Goal: Information Seeking & Learning: Learn about a topic

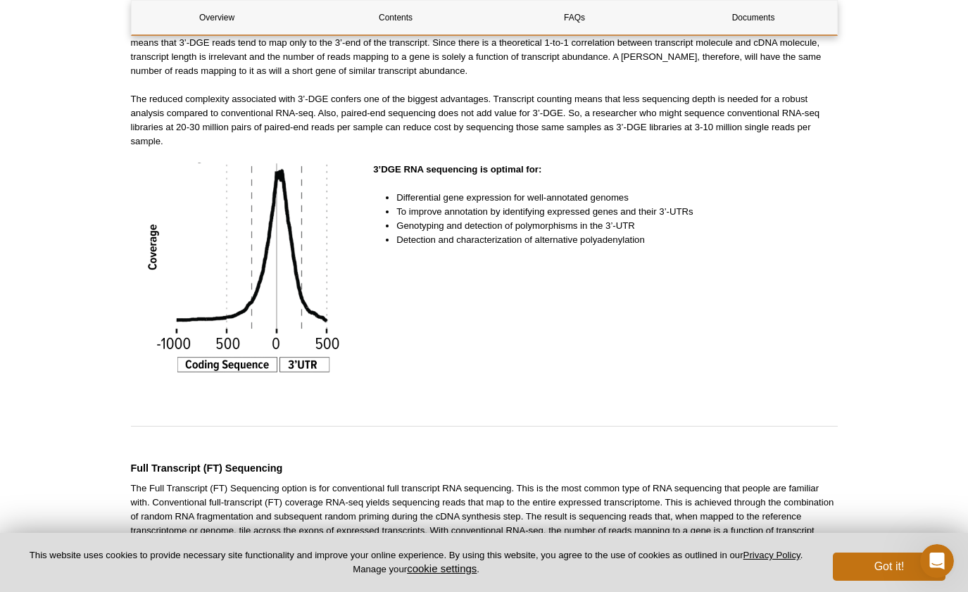
scroll to position [1100, 0]
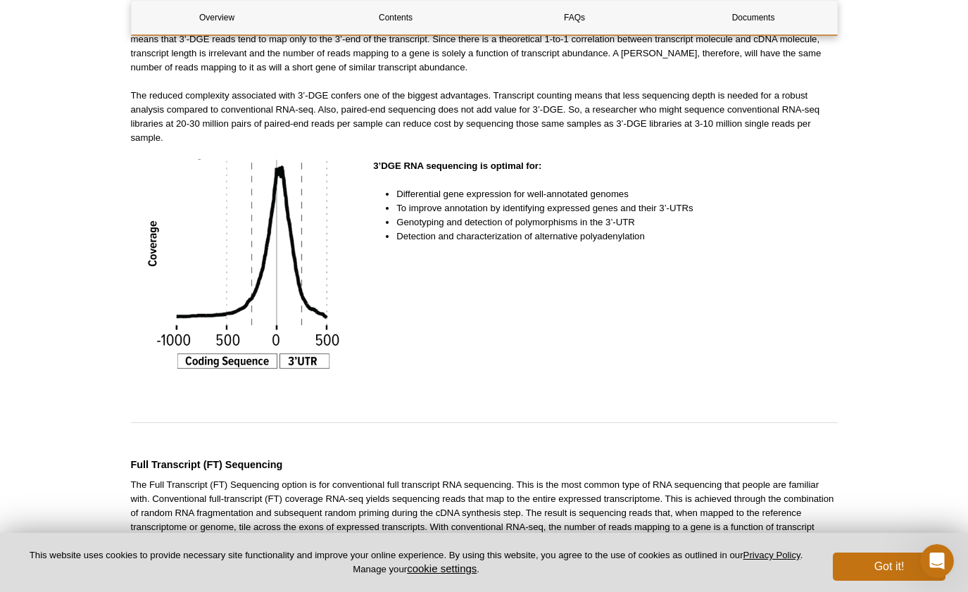
click at [575, 363] on div "3’DGE RNA sequencing is optimal for: Differential gene expression for well-anno…" at bounding box center [605, 271] width 464 height 225
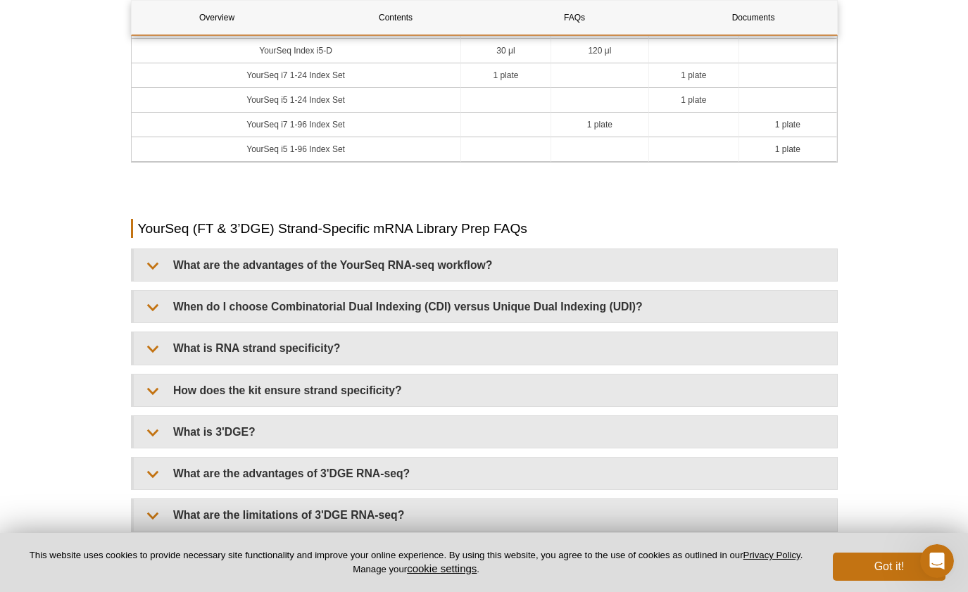
scroll to position [2488, 0]
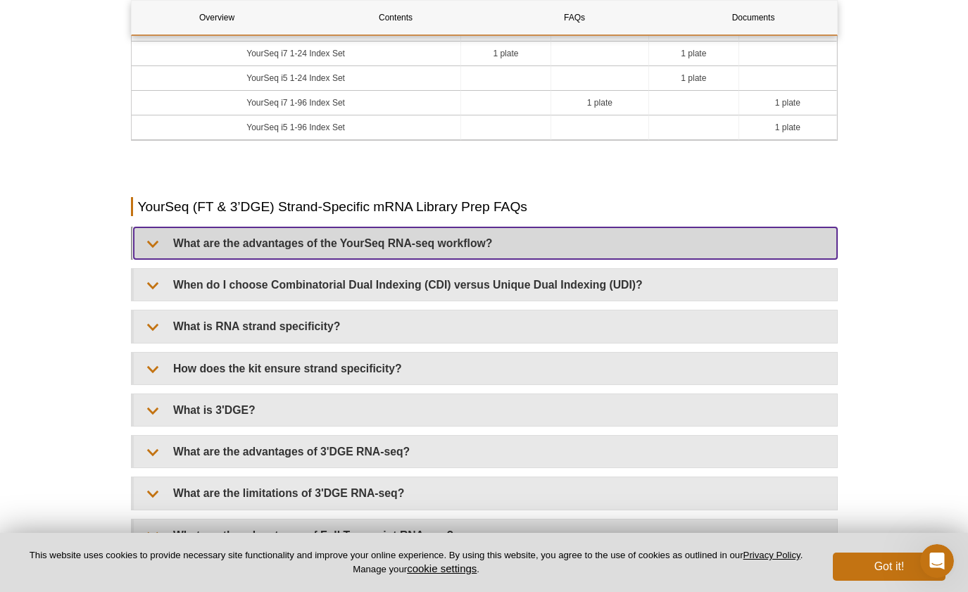
click at [433, 256] on summary "What are the advantages of the YourSeq RNA-seq workflow?" at bounding box center [486, 243] width 704 height 32
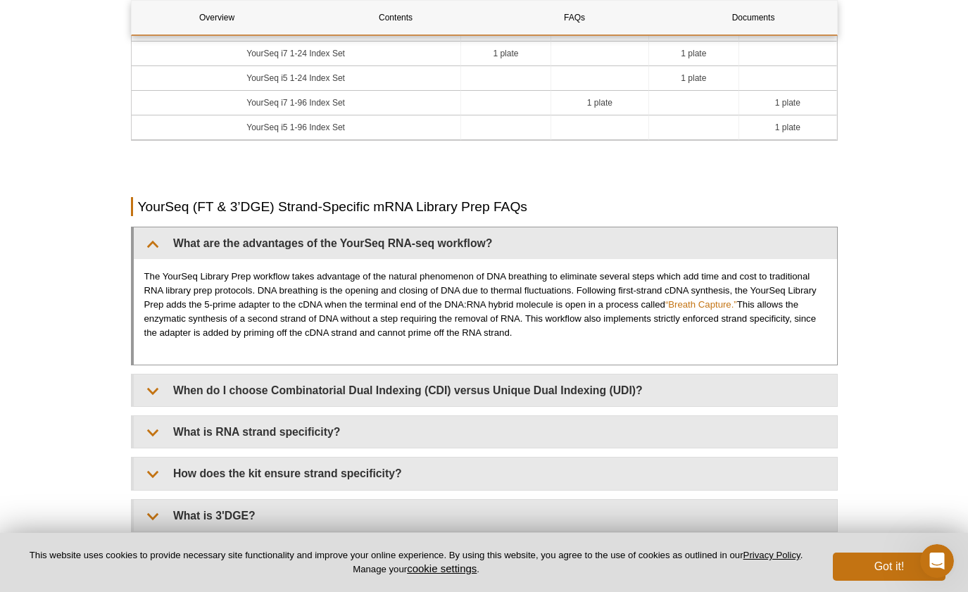
click at [477, 335] on p "The YourSeq Library Prep workflow takes advantage of the natural phenomenon of …" at bounding box center [485, 305] width 682 height 70
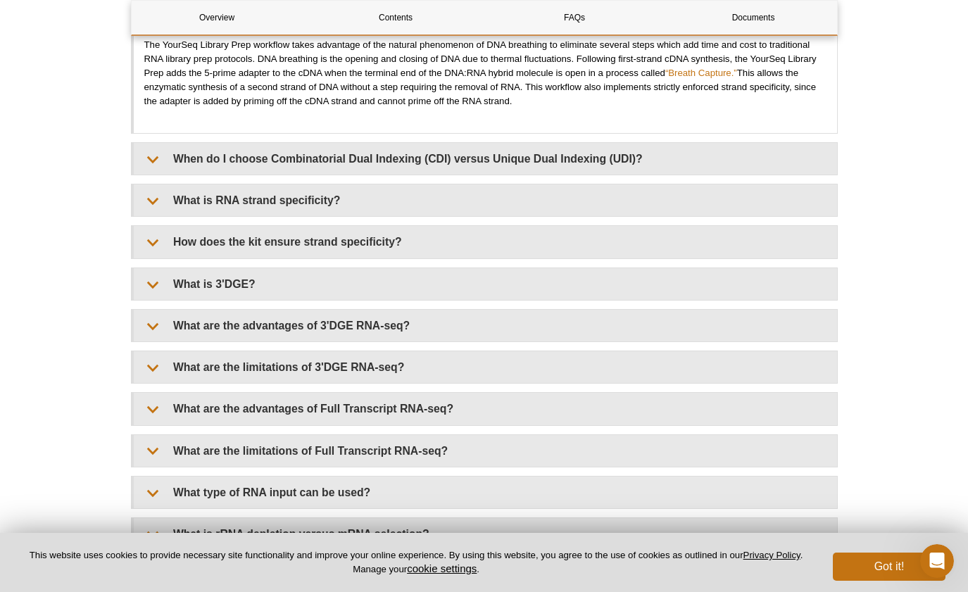
scroll to position [2727, 0]
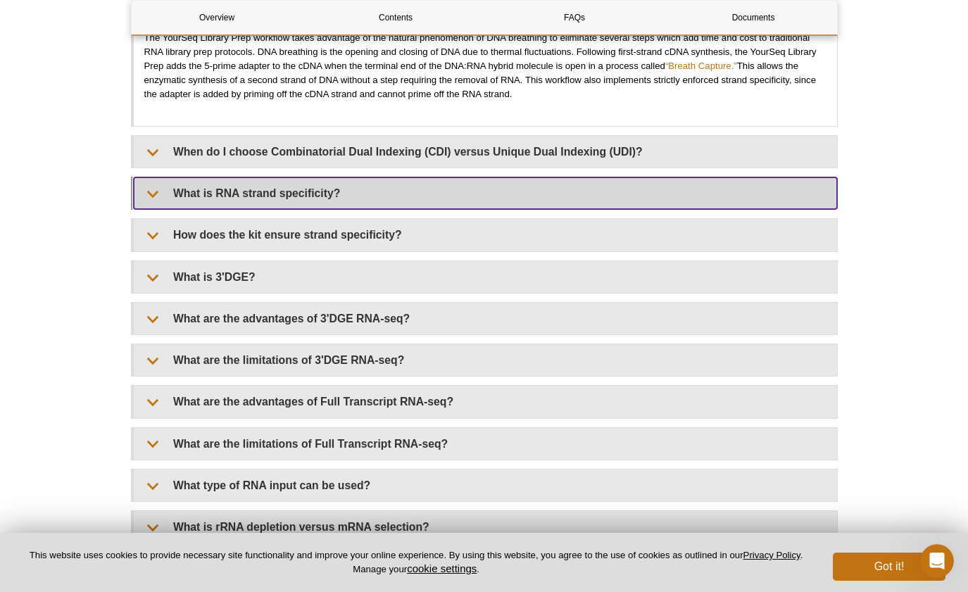
click at [444, 209] on summary "What is RNA strand specificity?" at bounding box center [486, 193] width 704 height 32
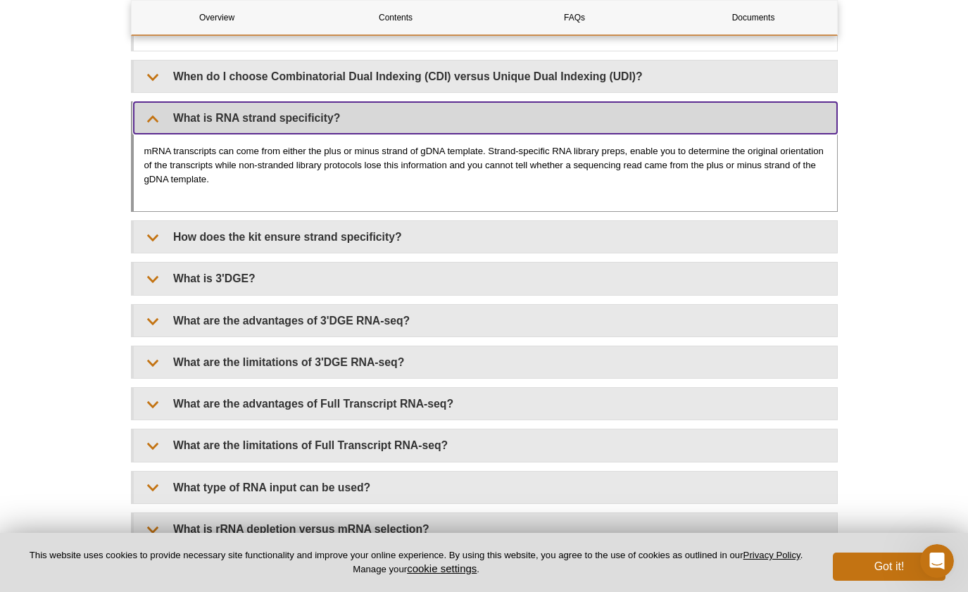
scroll to position [2803, 0]
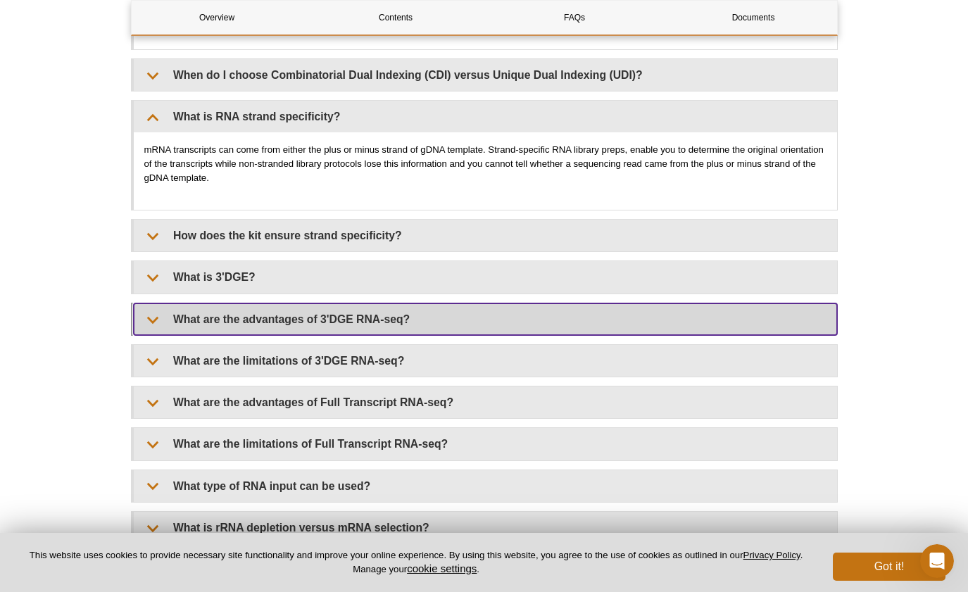
click at [443, 325] on summary "What are the advantages of 3'DGE RNA-seq?" at bounding box center [486, 320] width 704 height 32
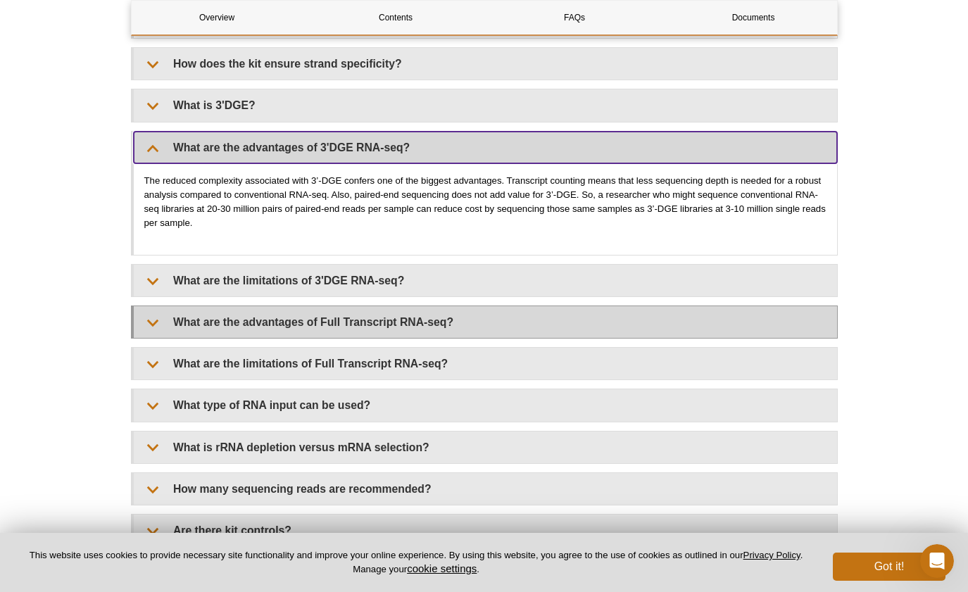
scroll to position [2956, 0]
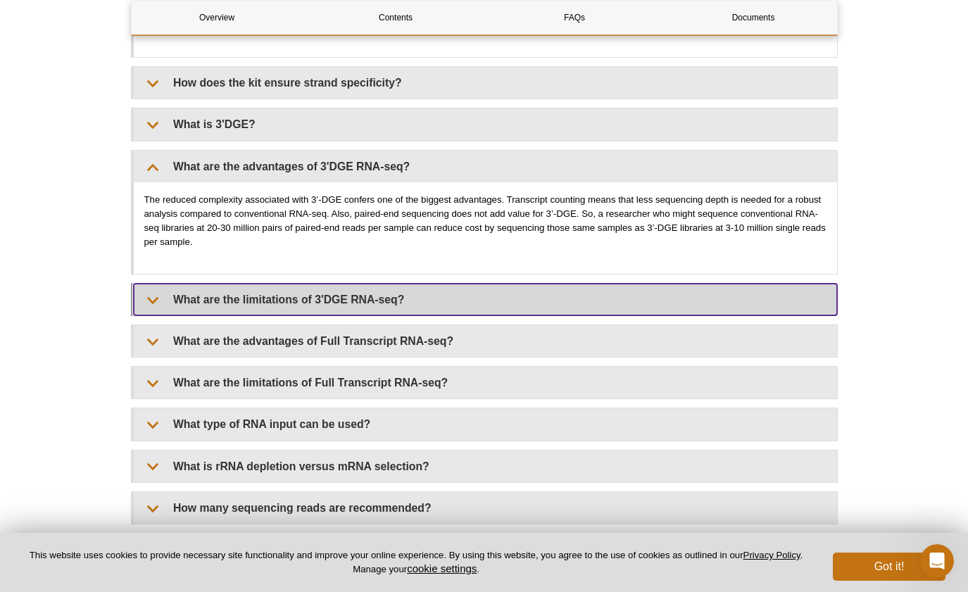
click at [388, 303] on summary "What are the limitations of 3'DGE RNA-seq?" at bounding box center [486, 300] width 704 height 32
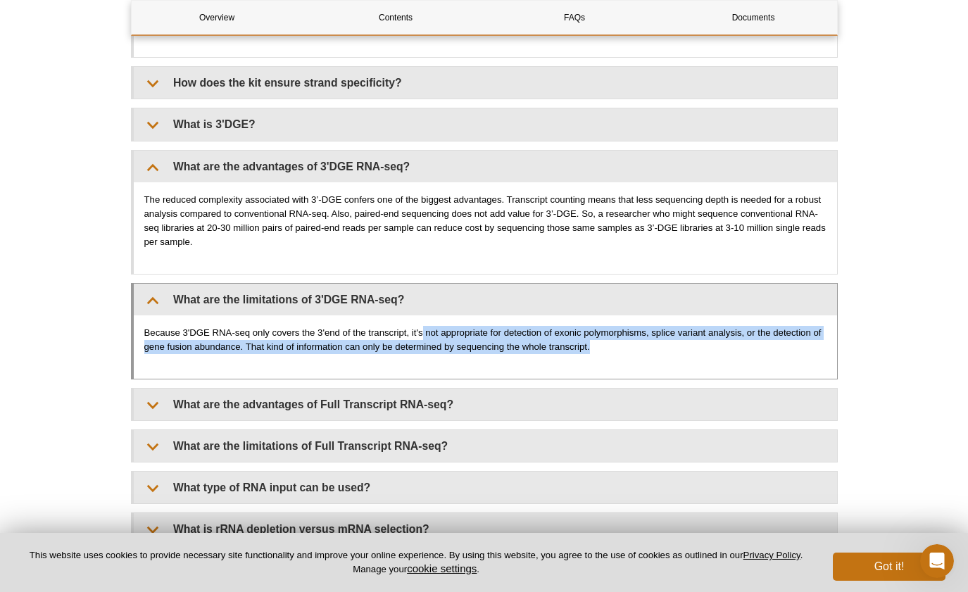
drag, startPoint x: 423, startPoint y: 342, endPoint x: 708, endPoint y: 357, distance: 285.6
click at [708, 354] on p "Because 3'DGE RNA-seq only covers the 3'end of the transcript, it's not appropr…" at bounding box center [485, 340] width 682 height 28
click at [601, 354] on p "Because 3'DGE RNA-seq only covers the 3'end of the transcript, it's not appropr…" at bounding box center [485, 340] width 682 height 28
drag, startPoint x: 591, startPoint y: 354, endPoint x: 139, endPoint y: 342, distance: 451.6
click at [139, 342] on div "Because 3'DGE RNA-seq only covers the 3'end of the transcript, it's not appropr…" at bounding box center [486, 346] width 704 height 63
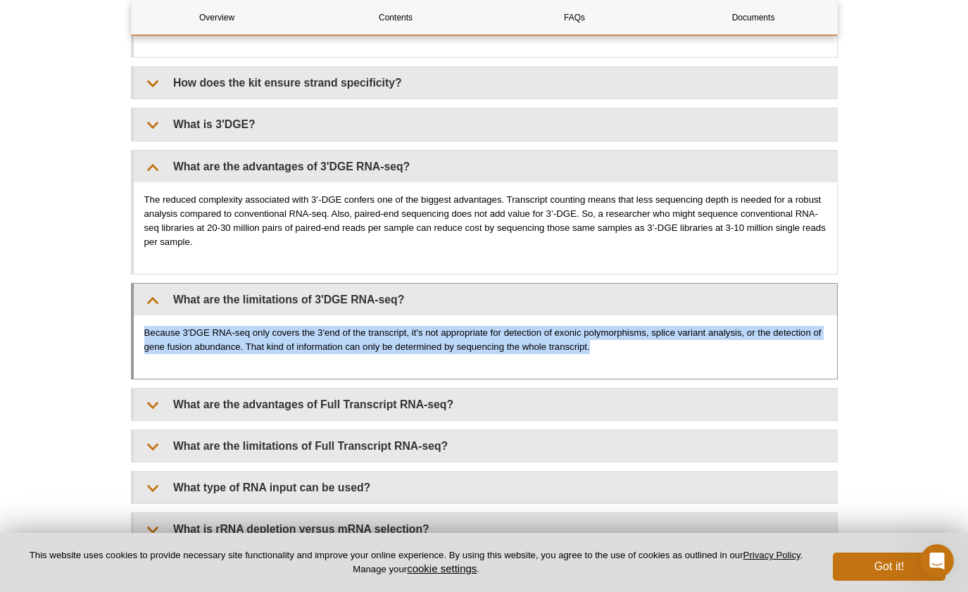
click at [422, 349] on p "Because 3'DGE RNA-seq only covers the 3'end of the transcript, it's not appropr…" at bounding box center [485, 340] width 682 height 28
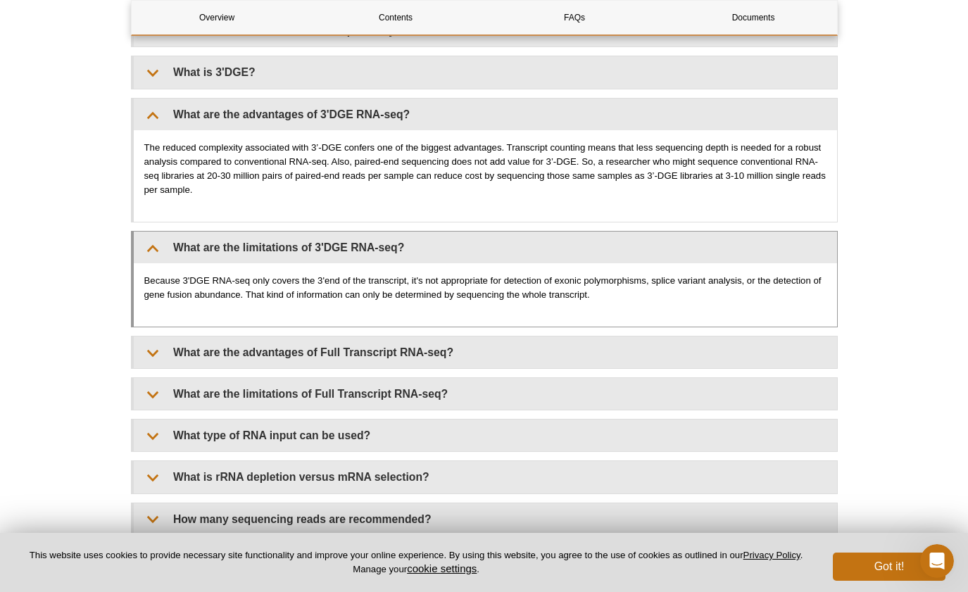
scroll to position [3020, 0]
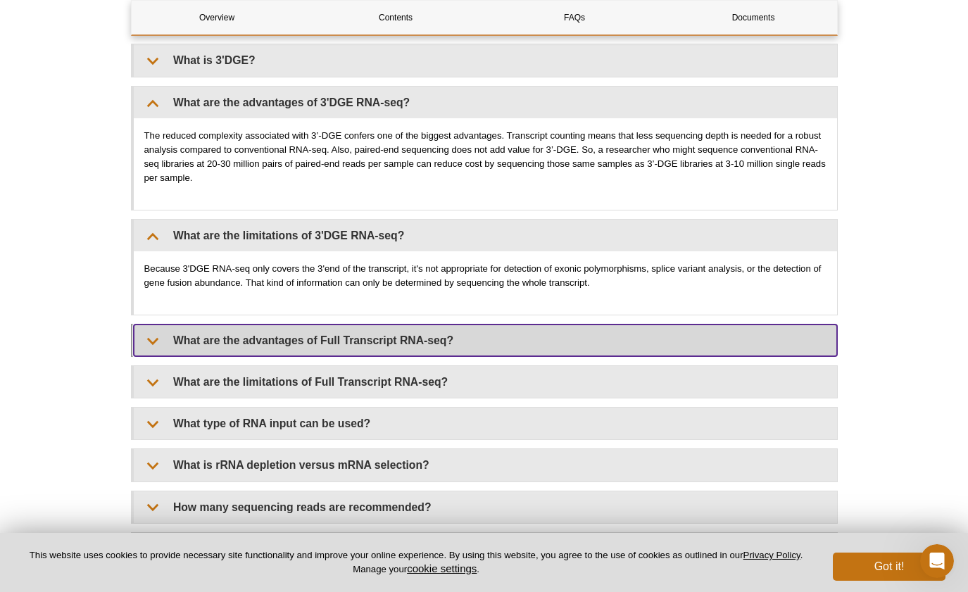
click at [249, 345] on summary "What are the advantages of Full Transcript RNA-seq?" at bounding box center [486, 341] width 704 height 32
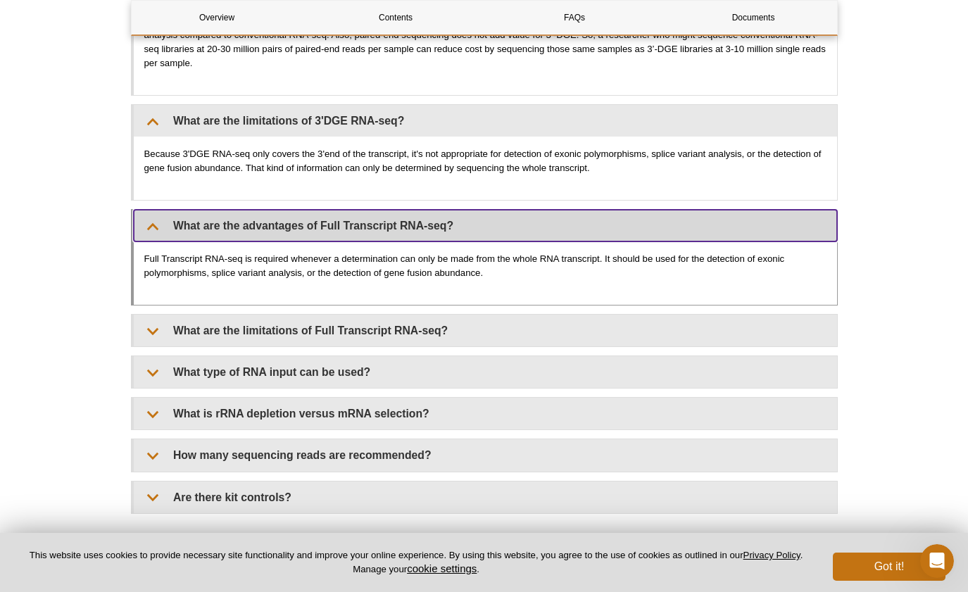
scroll to position [3136, 0]
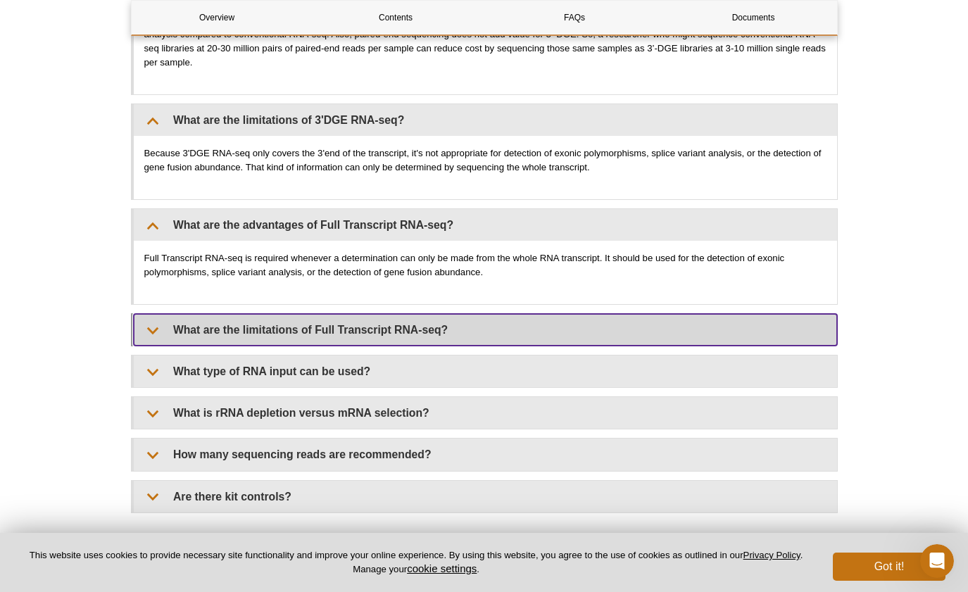
click at [282, 337] on summary "What are the limitations of Full Transcript RNA-seq?" at bounding box center [486, 330] width 704 height 32
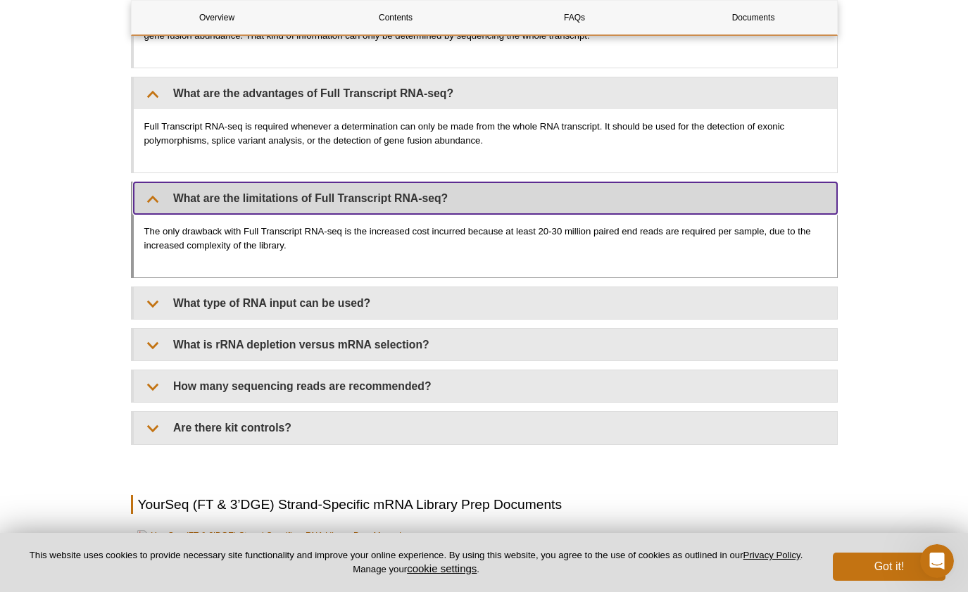
scroll to position [3272, 0]
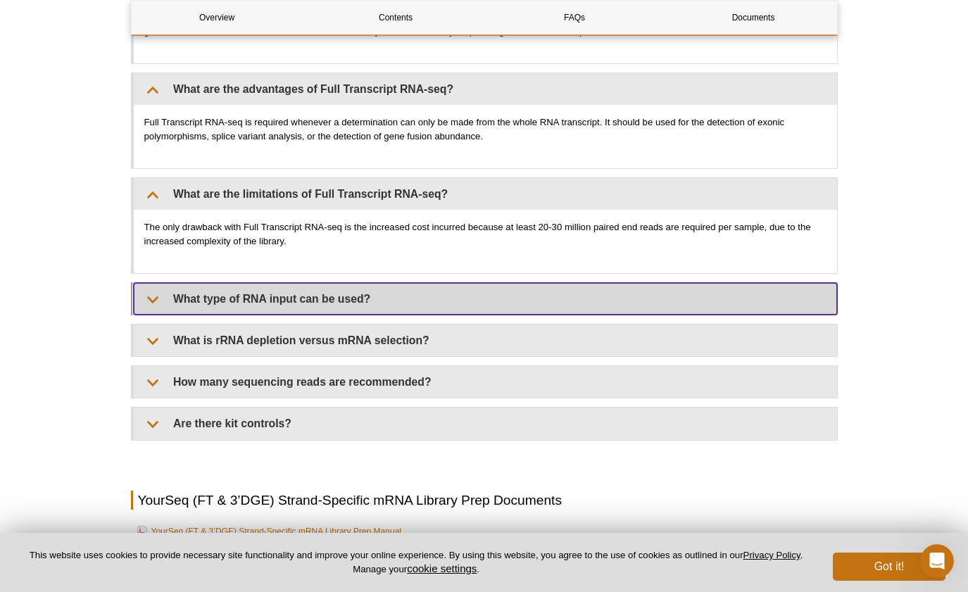
click at [304, 306] on summary "What type of RNA input can be used?" at bounding box center [486, 299] width 704 height 32
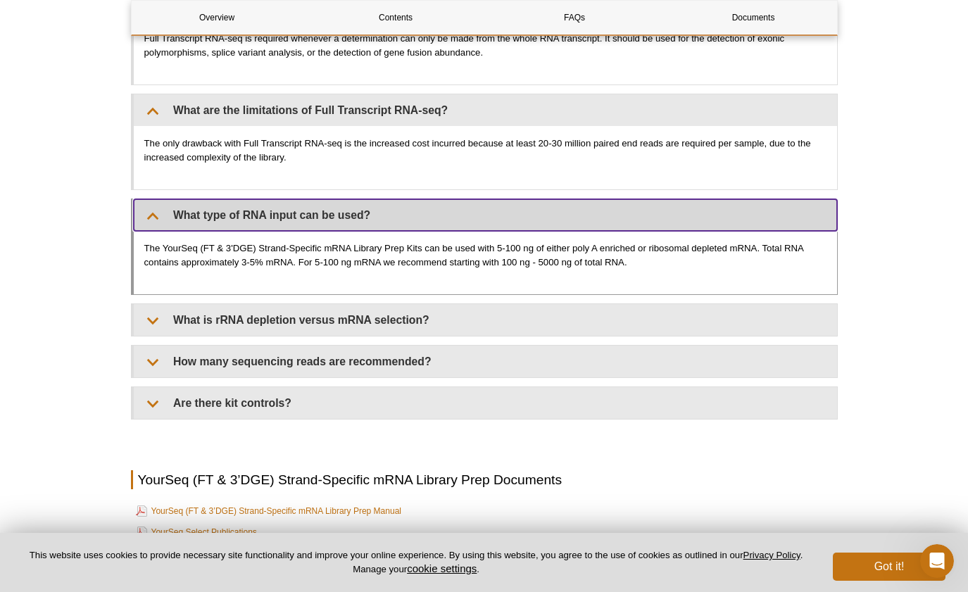
scroll to position [3358, 0]
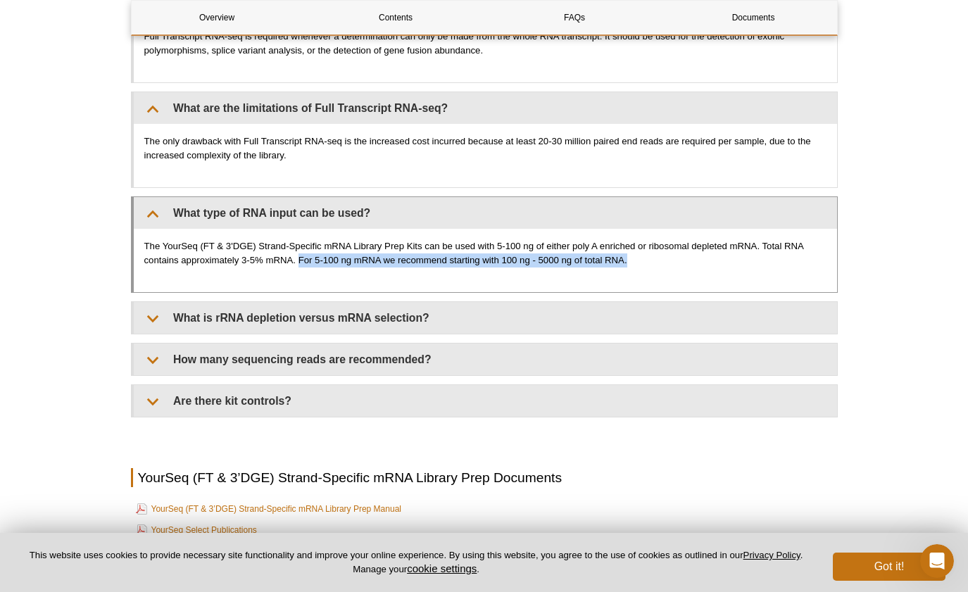
drag, startPoint x: 301, startPoint y: 268, endPoint x: 658, endPoint y: 270, distance: 357.7
click at [659, 268] on p "The YourSeq (FT & 3'DGE) Strand-Specific mRNA Library Prep Kits can be used wit…" at bounding box center [485, 253] width 682 height 28
click at [461, 267] on p "The YourSeq (FT & 3'DGE) Strand-Specific mRNA Library Prep Kits can be used wit…" at bounding box center [485, 253] width 682 height 28
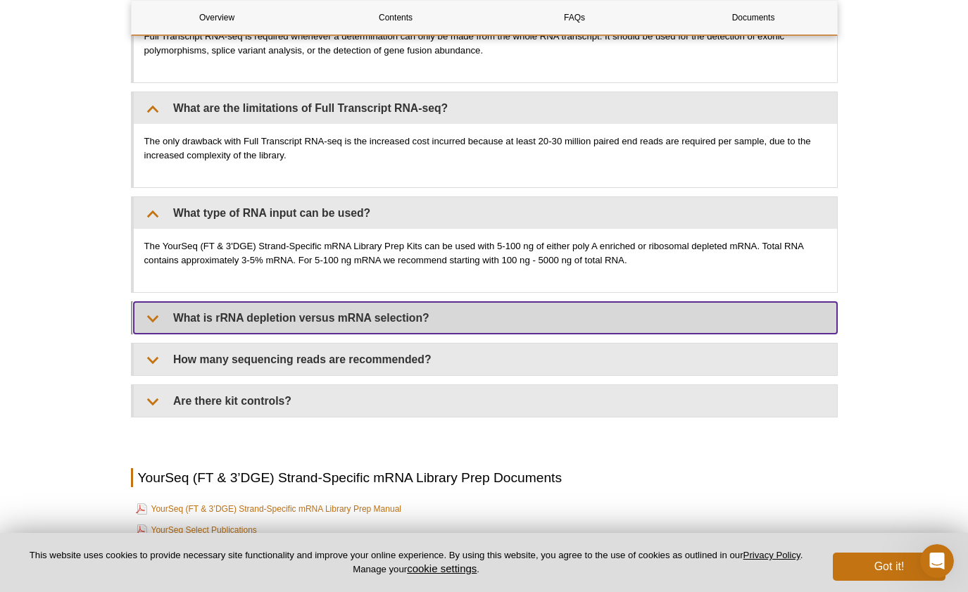
click at [415, 320] on summary "What is rRNA depletion versus mRNA selection?" at bounding box center [486, 318] width 704 height 32
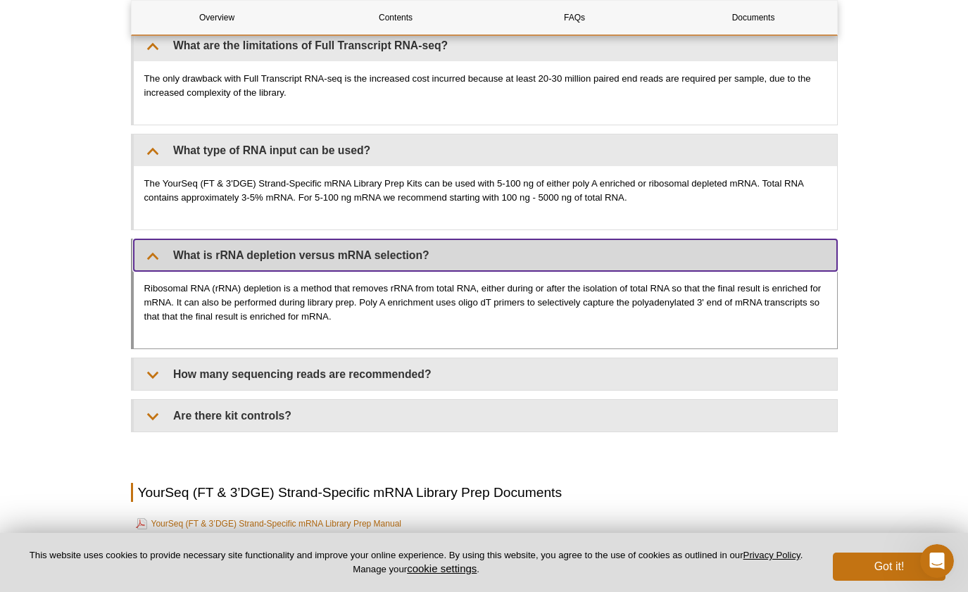
scroll to position [3422, 0]
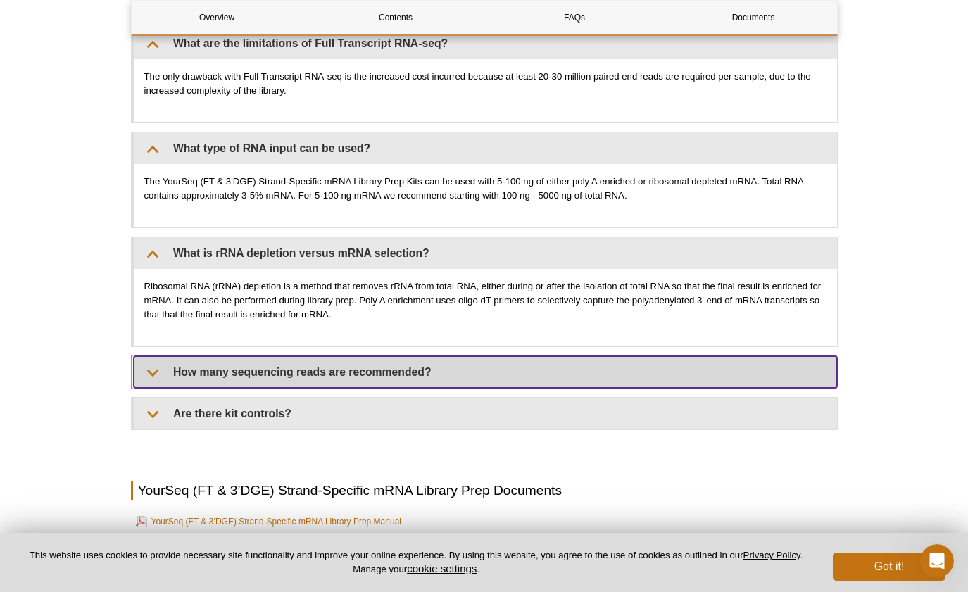
click at [391, 376] on summary "How many sequencing reads are recommended?" at bounding box center [486, 372] width 704 height 32
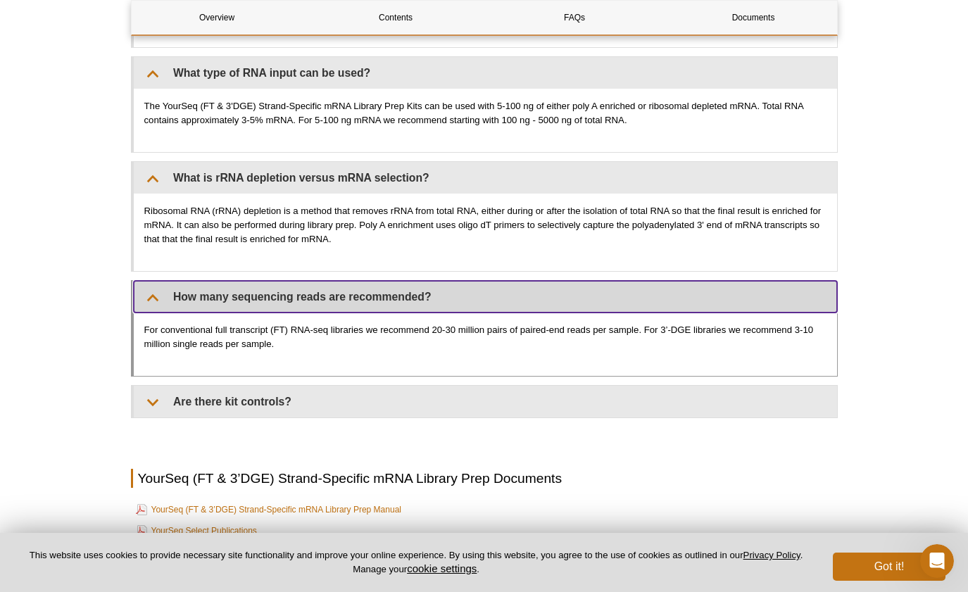
scroll to position [3516, 0]
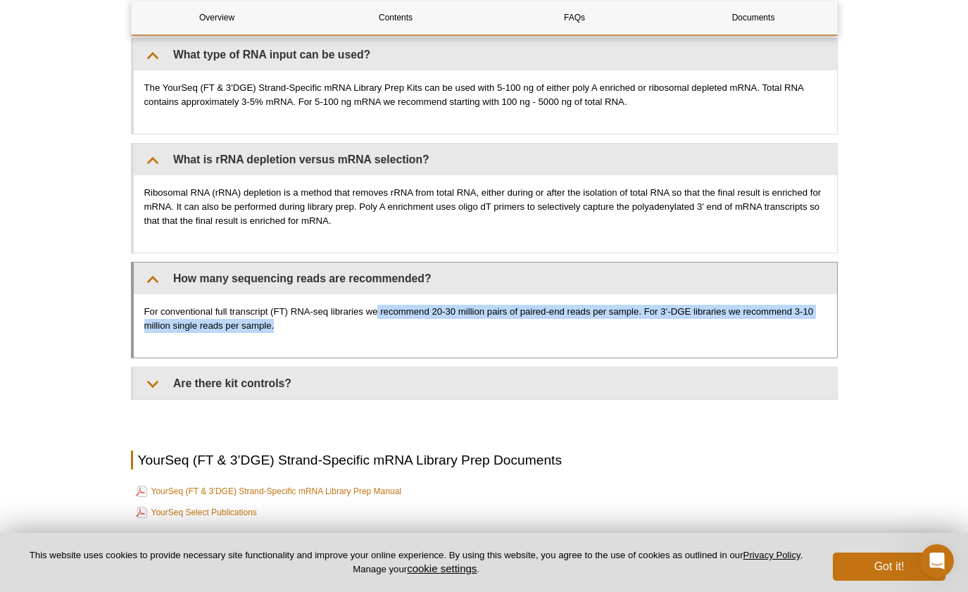
drag, startPoint x: 379, startPoint y: 315, endPoint x: 621, endPoint y: 328, distance: 242.6
click at [621, 328] on p "For conventional full transcript (FT) RNA-seq libraries we recommend 20-30 mill…" at bounding box center [485, 319] width 682 height 28
click at [310, 327] on p "For conventional full transcript (FT) RNA-seq libraries we recommend 20-30 mill…" at bounding box center [485, 319] width 682 height 28
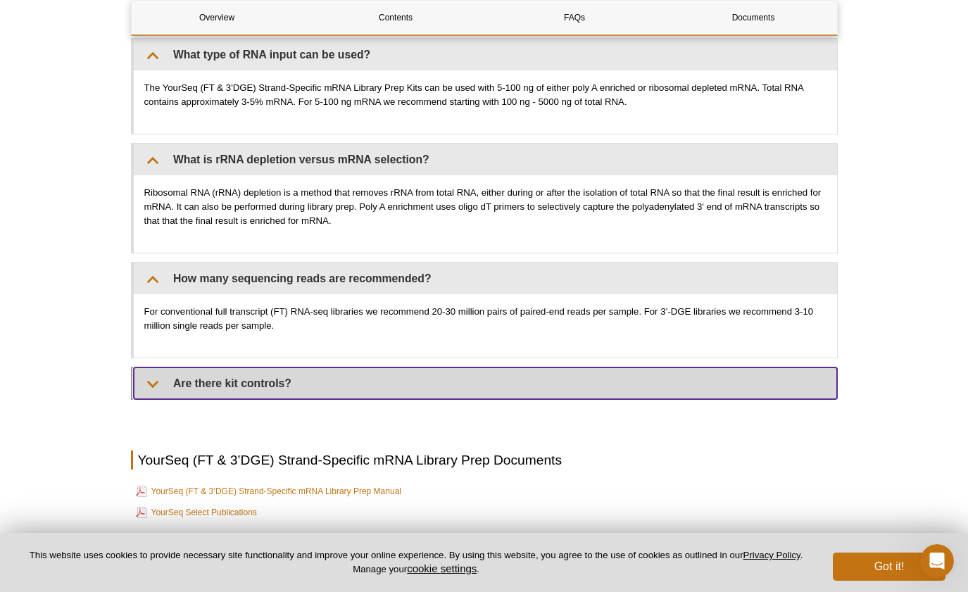
click at [318, 387] on summary "Are there kit controls?" at bounding box center [486, 384] width 704 height 32
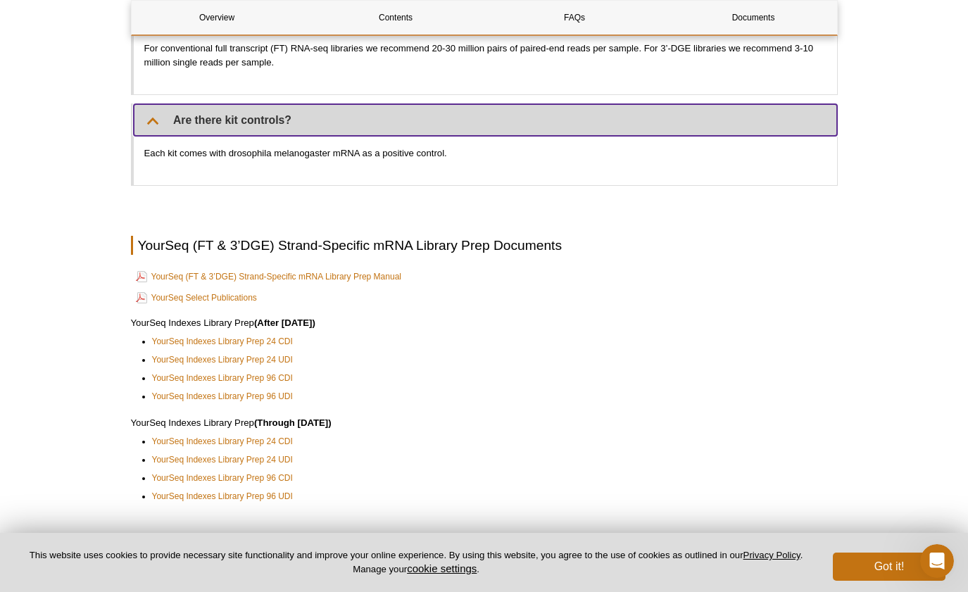
scroll to position [3793, 0]
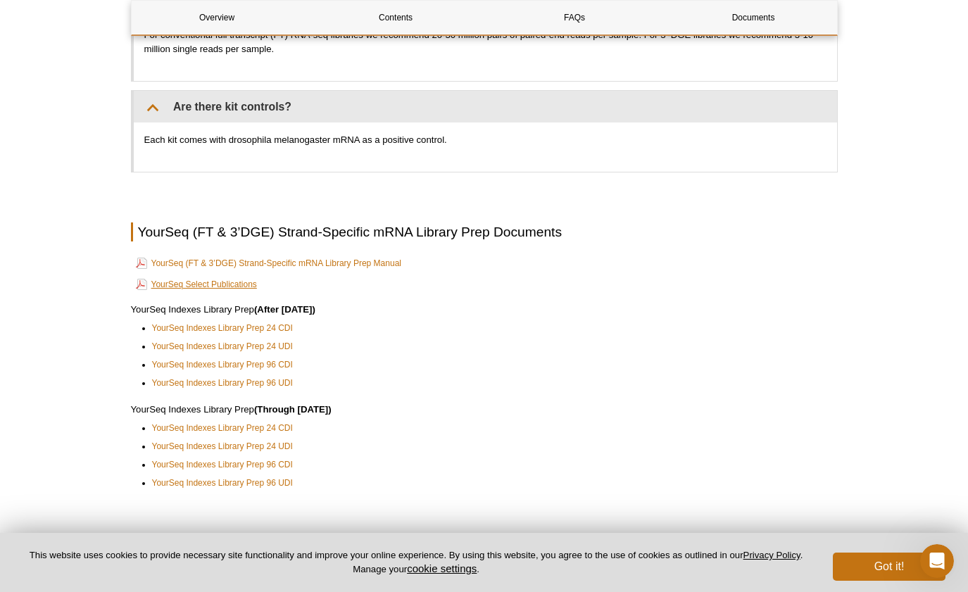
click at [227, 288] on link "YourSeq Select Publications" at bounding box center [196, 284] width 121 height 17
click at [339, 262] on link "YourSeq (FT & 3’DGE) Strand-Specific mRNA Library Prep Manual" at bounding box center [268, 263] width 265 height 17
click at [454, 346] on li "YourSeq Indexes Library Prep 24 UDI" at bounding box center [488, 346] width 673 height 14
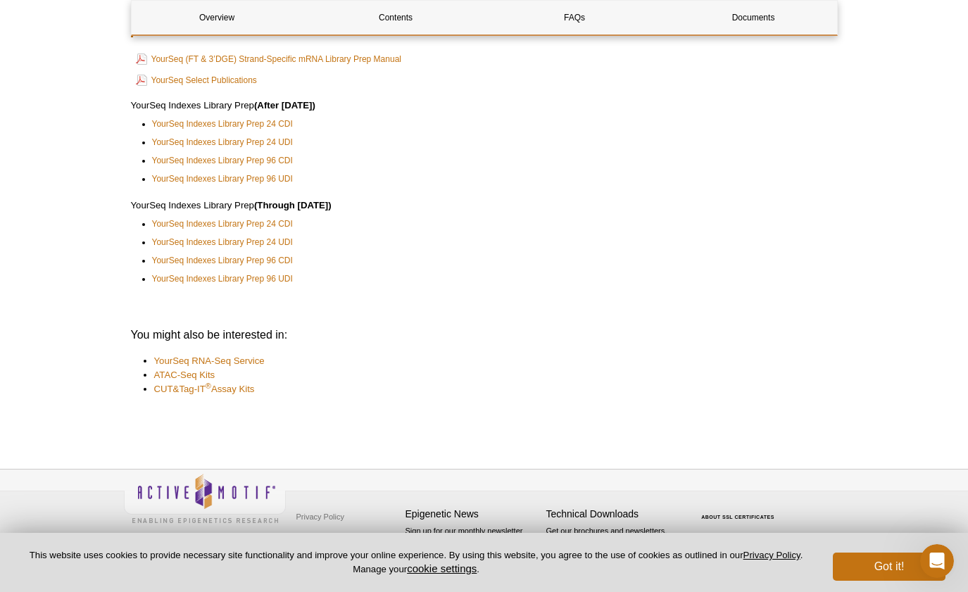
scroll to position [4001, 0]
click at [237, 365] on link "YourSeq RNA-Seq Service" at bounding box center [209, 361] width 111 height 14
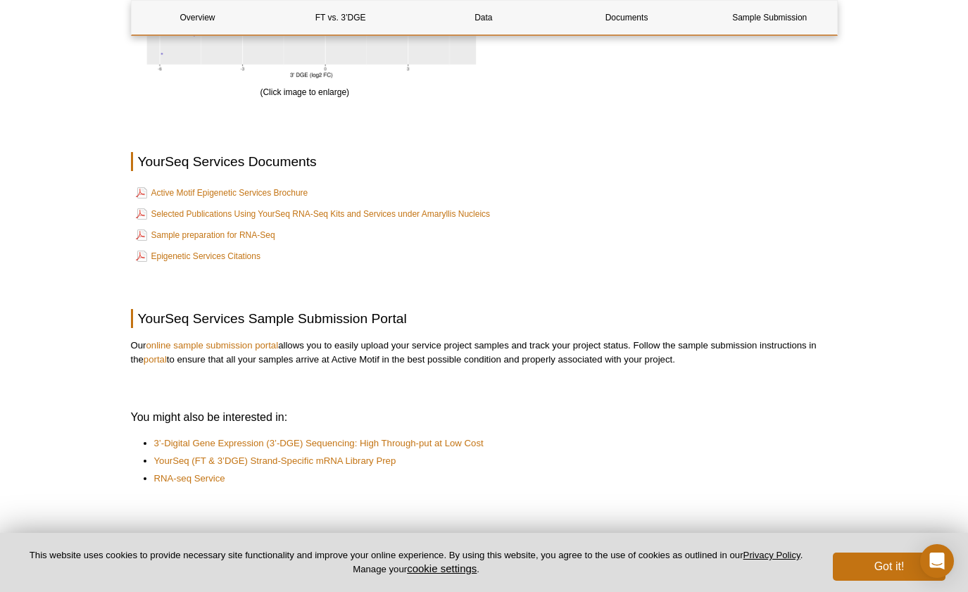
scroll to position [1994, 0]
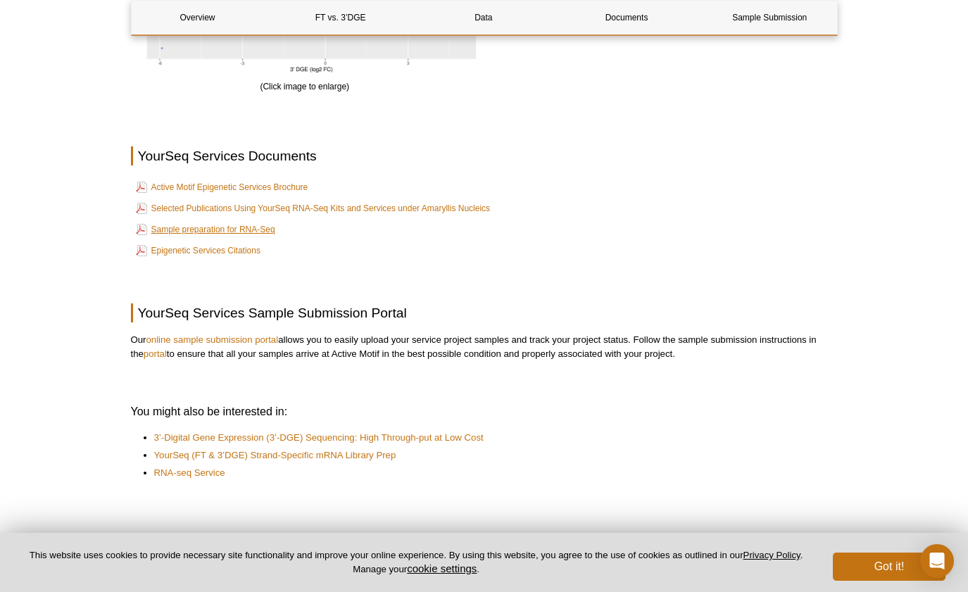
click at [256, 221] on link "Sample preparation for RNA-Seq" at bounding box center [205, 229] width 139 height 17
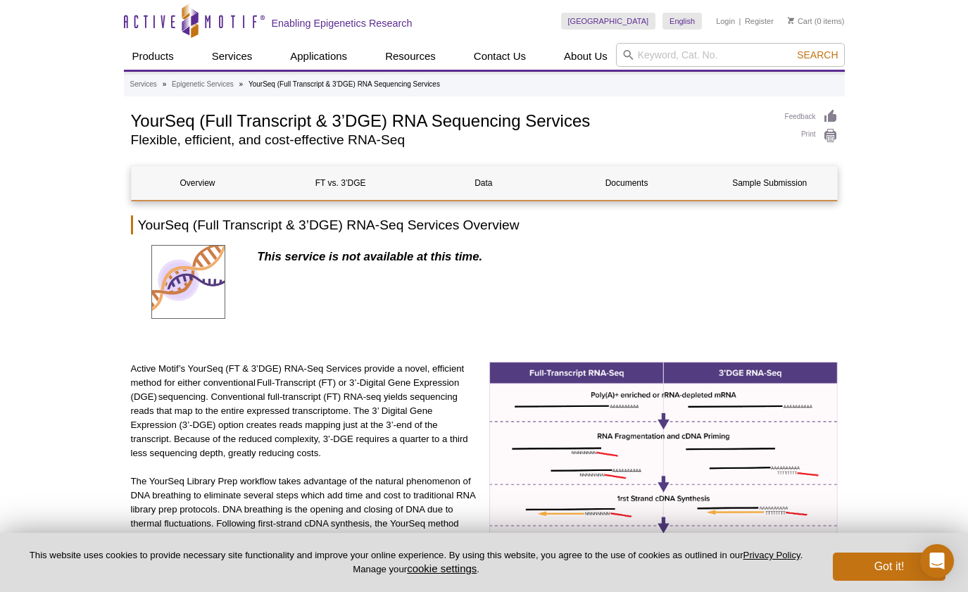
scroll to position [0, 0]
click at [194, 27] on icon at bounding box center [190, 21] width 16 height 35
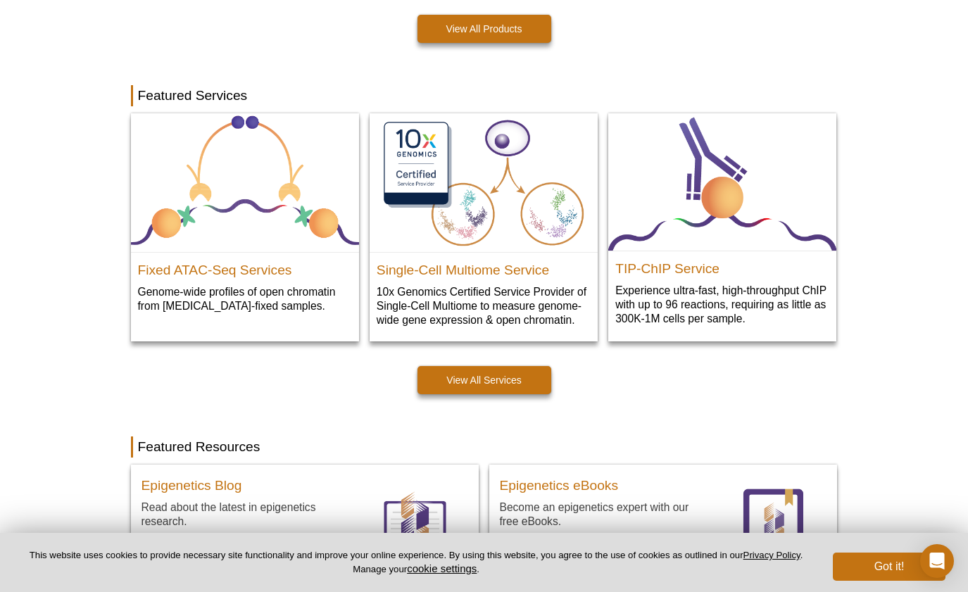
scroll to position [666, 0]
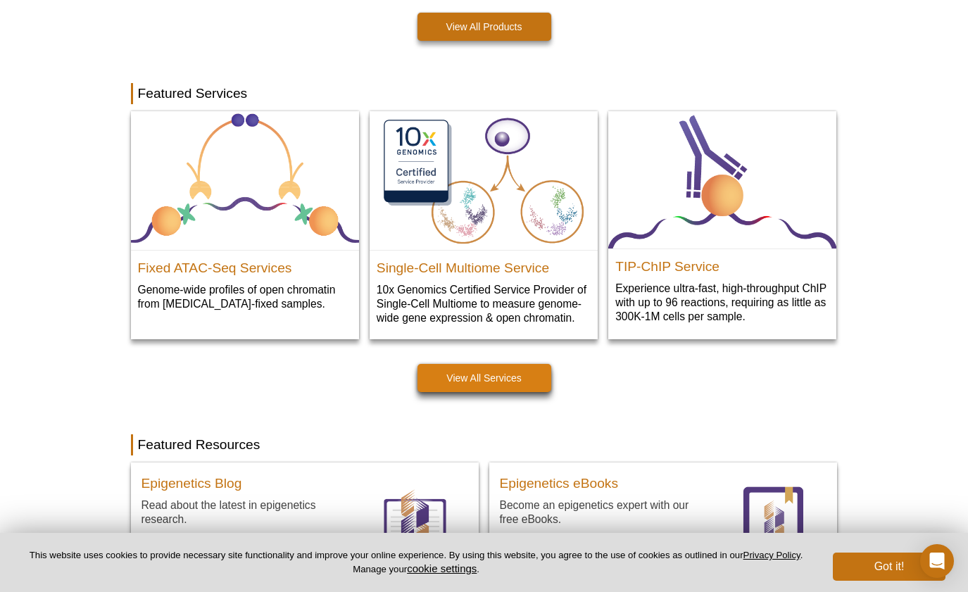
click at [485, 373] on link "View All Services" at bounding box center [485, 378] width 134 height 28
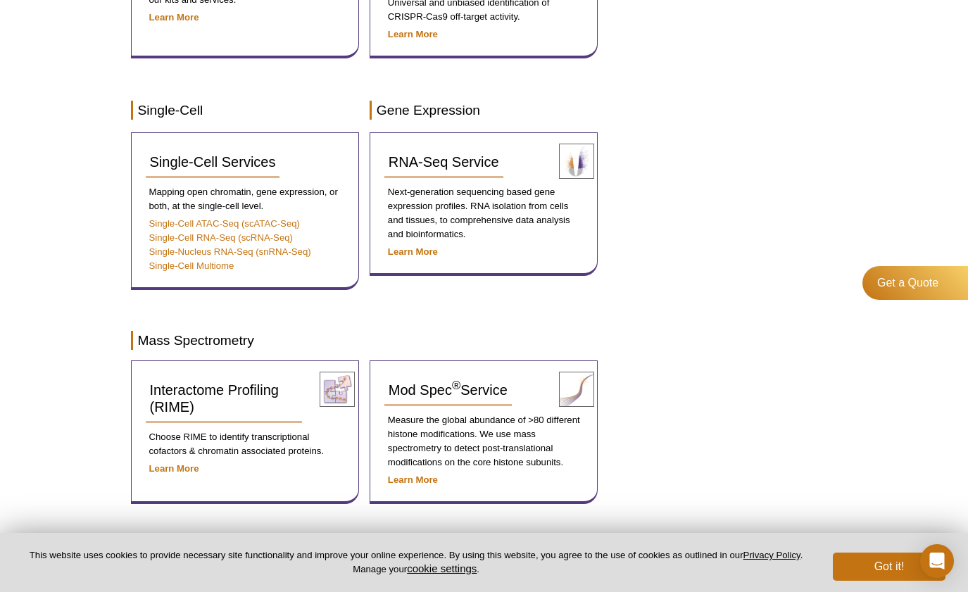
scroll to position [888, 0]
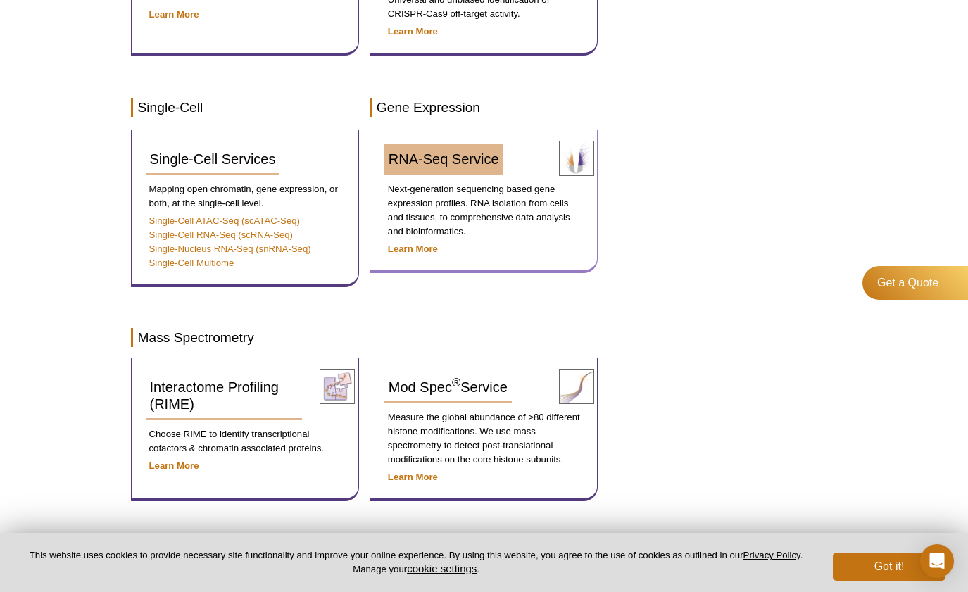
click at [456, 158] on span "RNA-Seq Service" at bounding box center [444, 158] width 111 height 15
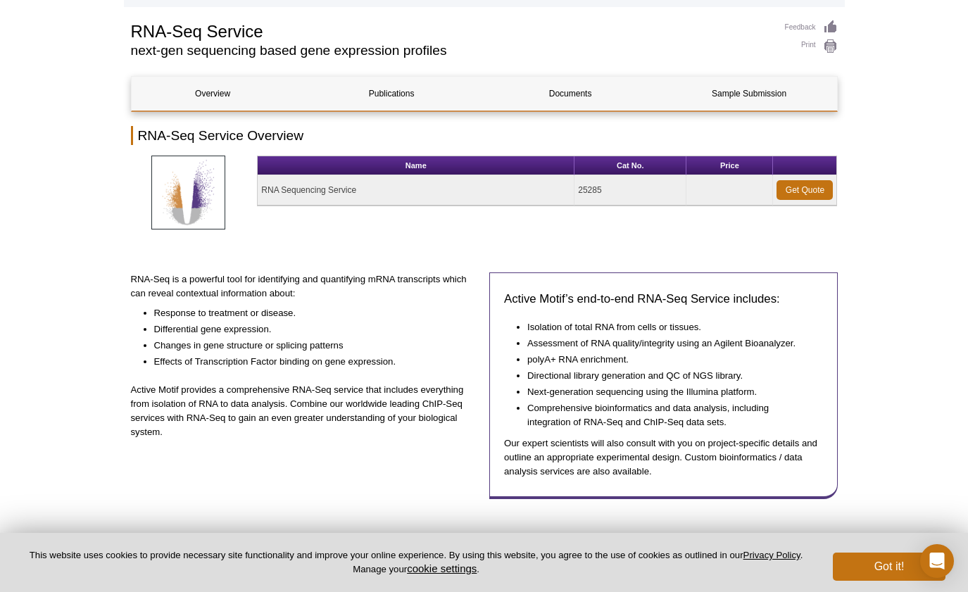
scroll to position [98, 0]
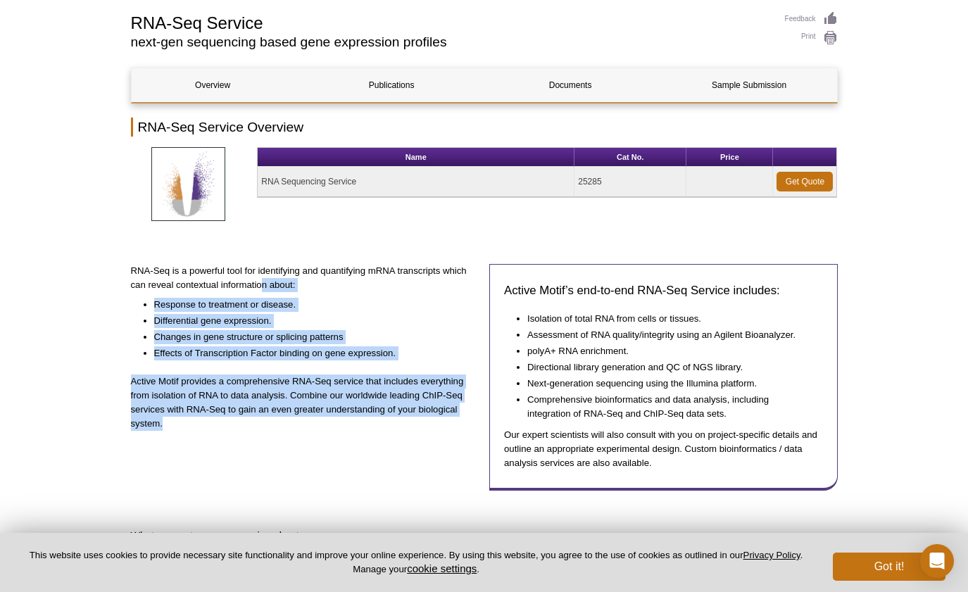
drag, startPoint x: 260, startPoint y: 287, endPoint x: 340, endPoint y: 433, distance: 167.0
click at [340, 433] on div "RNA-Seq is a powerful tool for identifying and quantifying mRNA transcripts whi…" at bounding box center [305, 377] width 349 height 226
click at [394, 400] on p "Active Motif provides a comprehensive RNA-Seq service that includes everything …" at bounding box center [305, 403] width 349 height 56
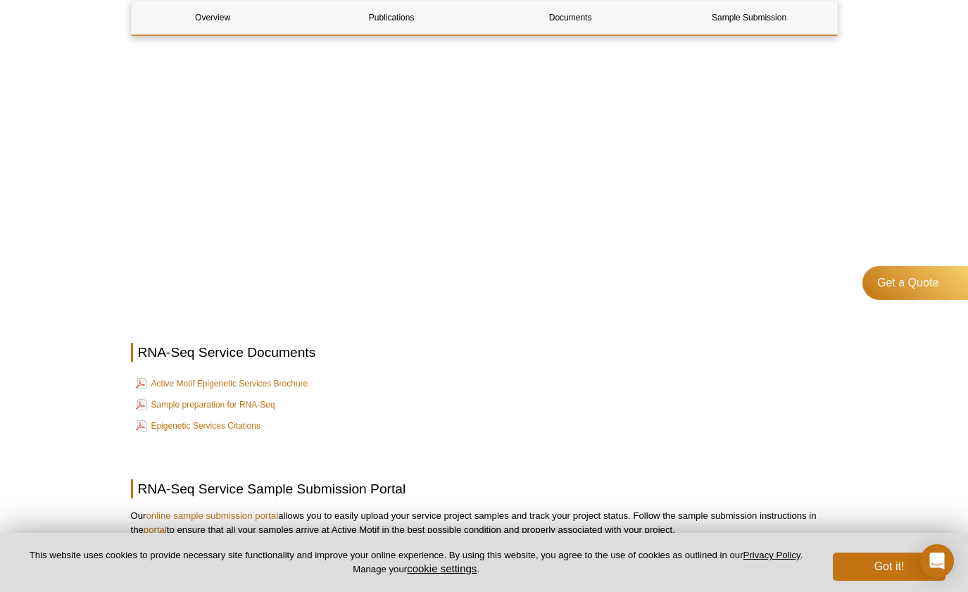
scroll to position [1164, 0]
click at [215, 379] on link "Active Motif Epigenetic Services Brochure" at bounding box center [222, 382] width 173 height 17
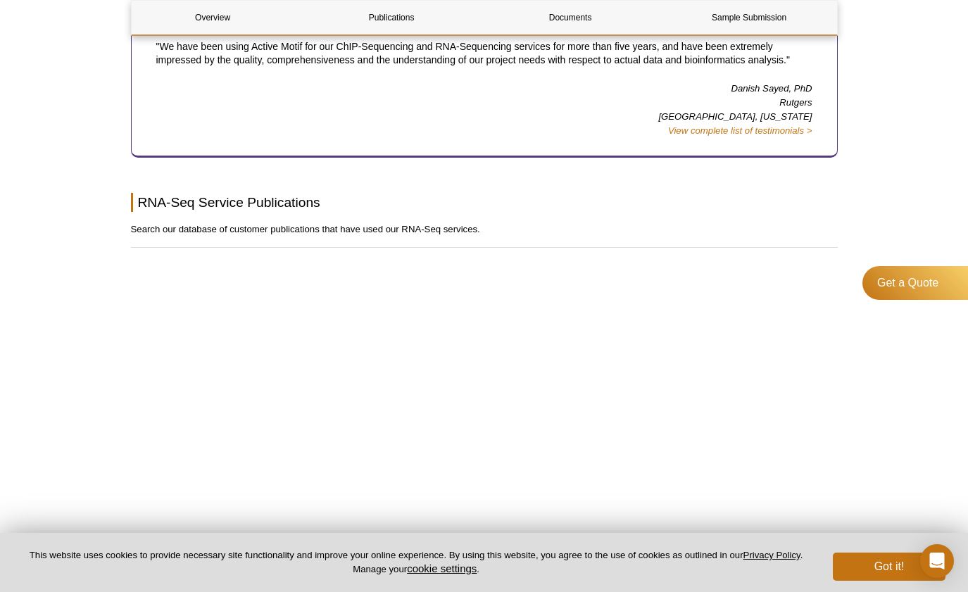
scroll to position [642, 0]
